Goal: Obtain resource: Download file/media

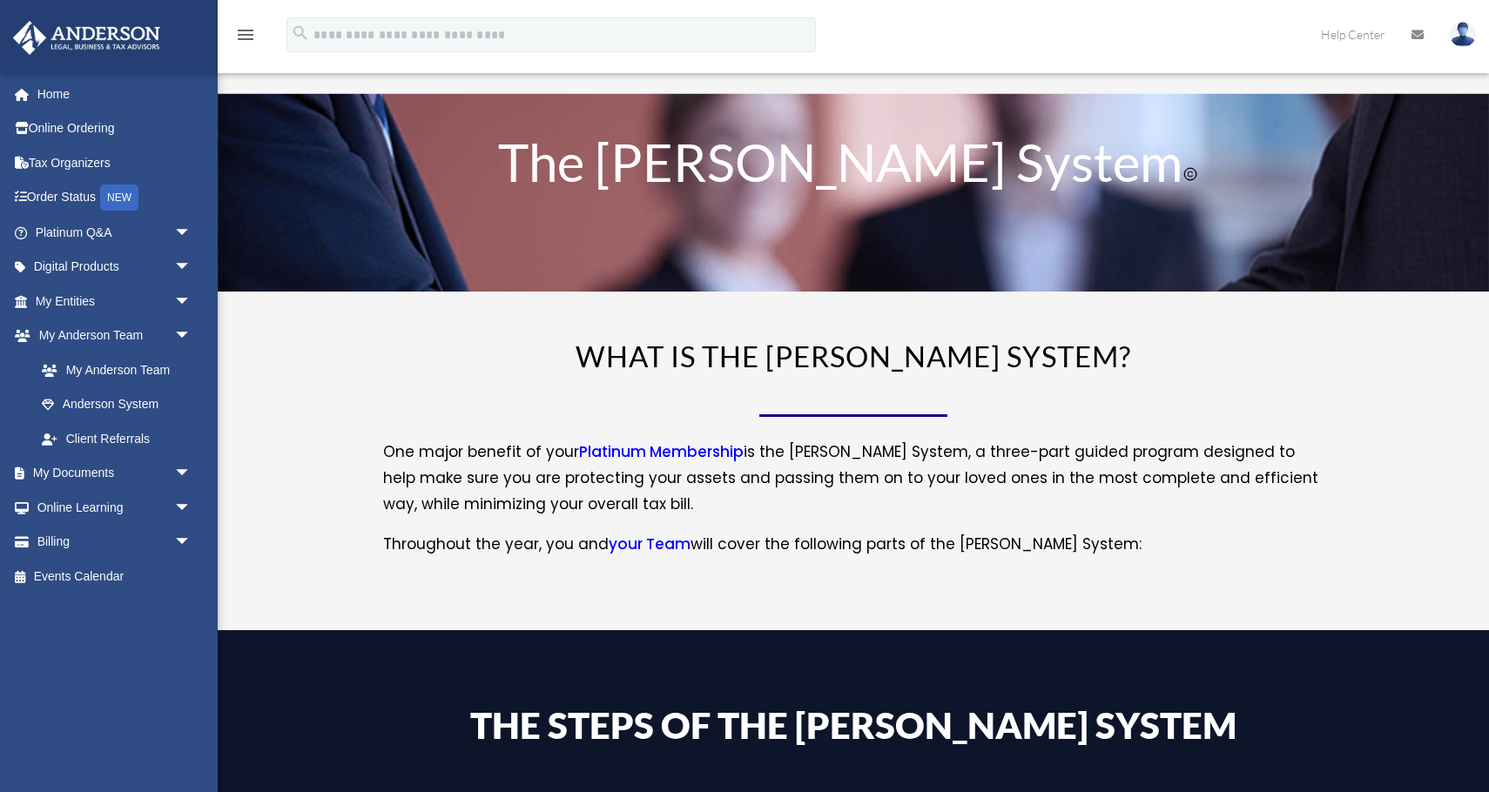
scroll to position [175, 0]
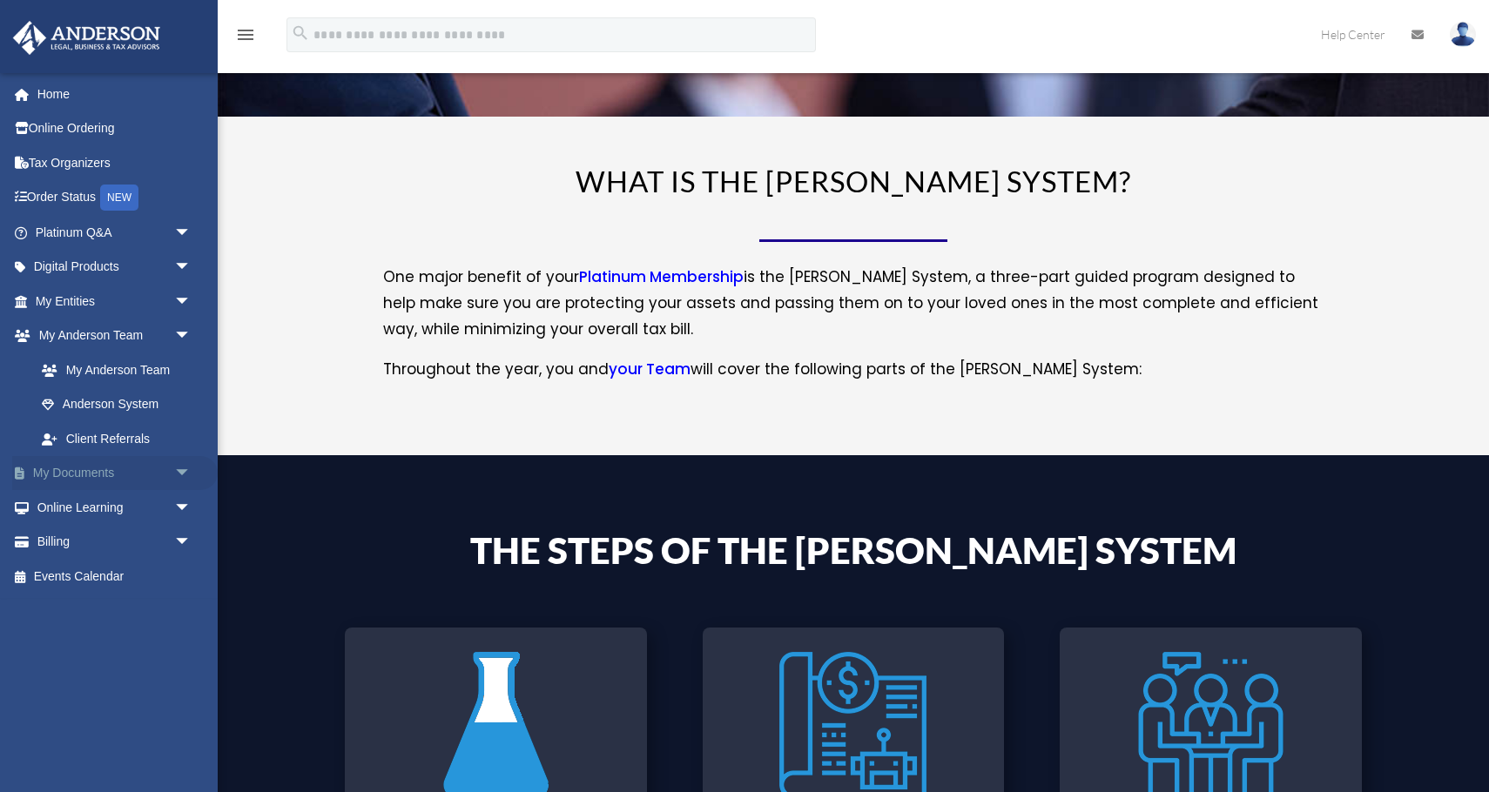
click at [84, 470] on link "My Documents arrow_drop_down" at bounding box center [114, 473] width 205 height 35
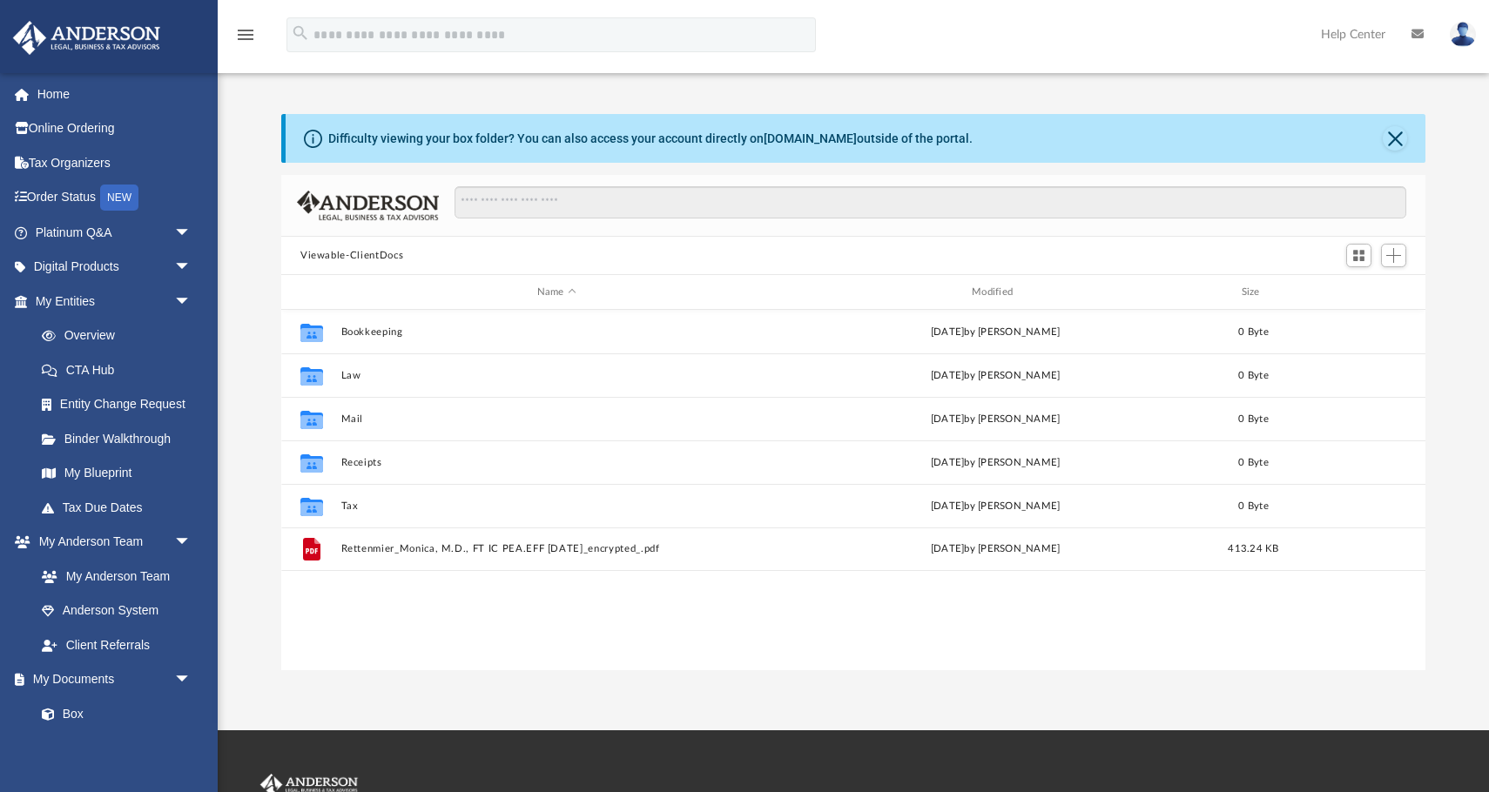
scroll to position [395, 1144]
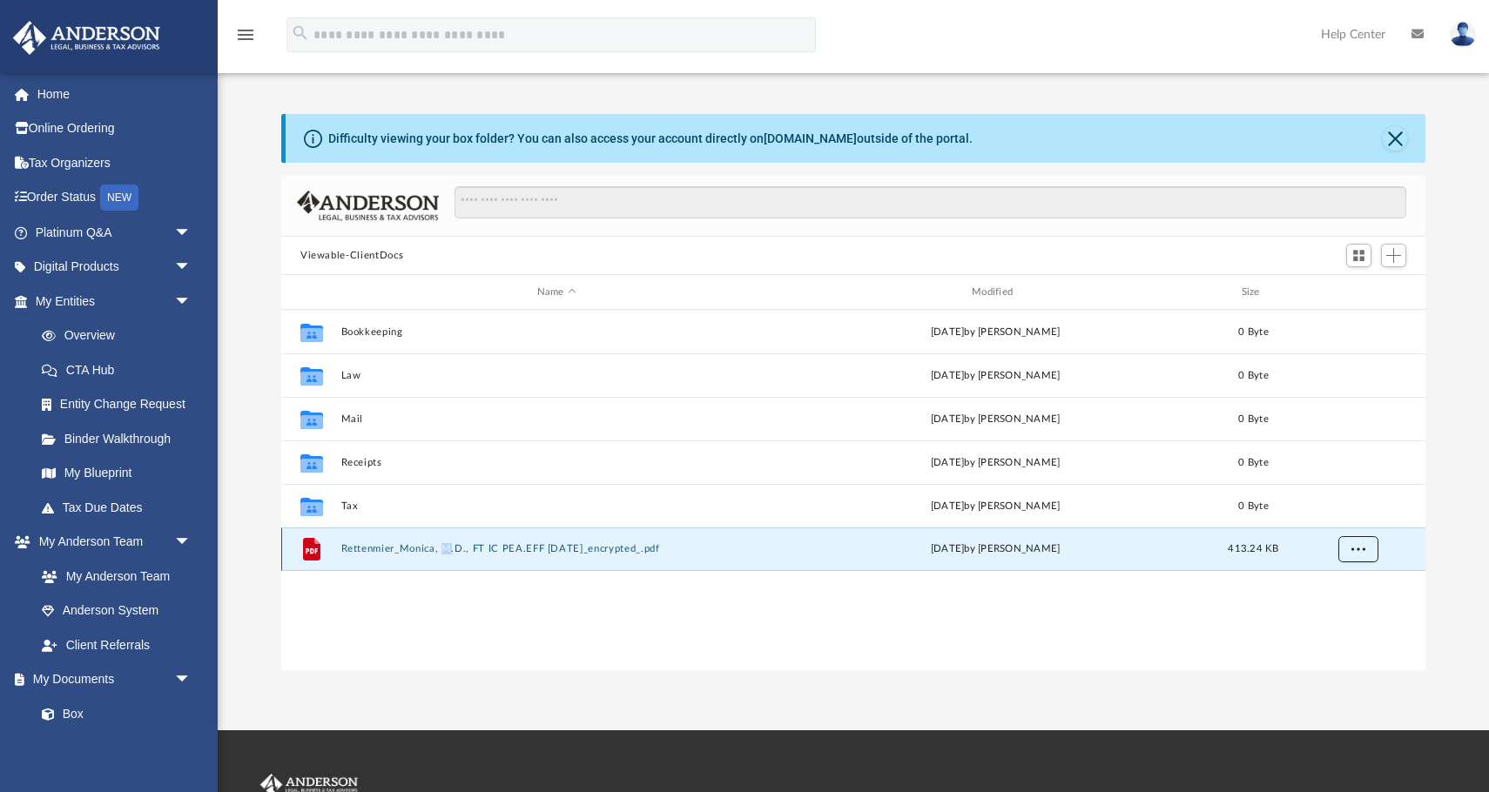
click at [1355, 552] on span "More options" at bounding box center [1358, 549] width 14 height 10
click at [1236, 633] on div "Collaborated Folder Bookkeeping Fri Sep 19 2025 by Charles Rogler 0 Byte Collab…" at bounding box center [853, 490] width 1144 height 361
click at [626, 543] on button "Rettenmier_Monica, M.D., FT IC PEA.EFF 12-1-25_encrypted_.pdf" at bounding box center [556, 548] width 431 height 11
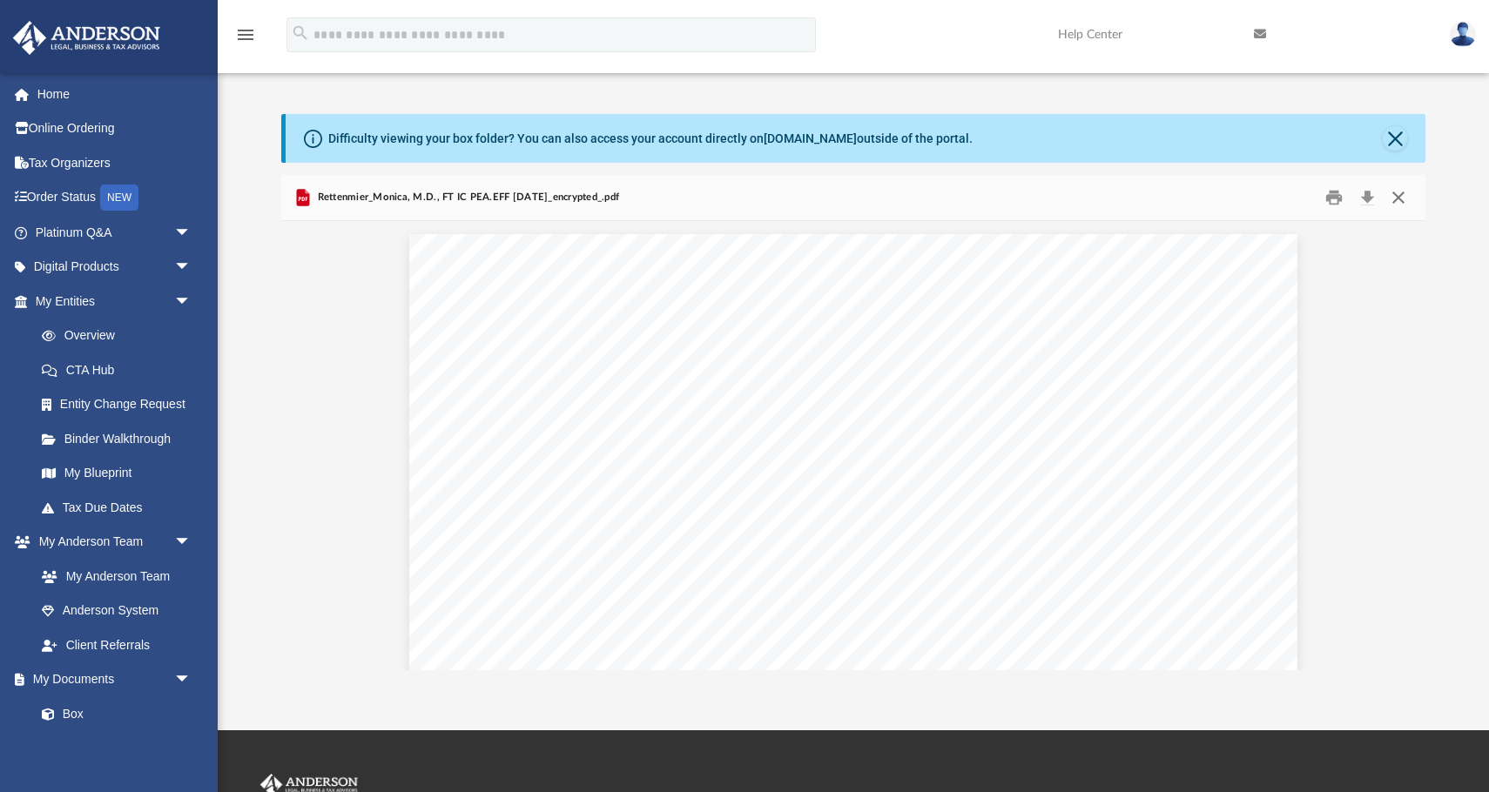
click at [1404, 201] on button "Close" at bounding box center [1398, 198] width 31 height 27
